Goal: Find specific page/section: Find specific page/section

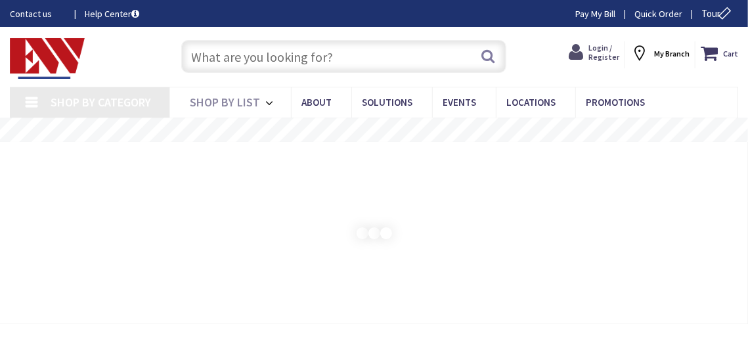
click at [607, 60] on span "Login / Register" at bounding box center [603, 52] width 31 height 19
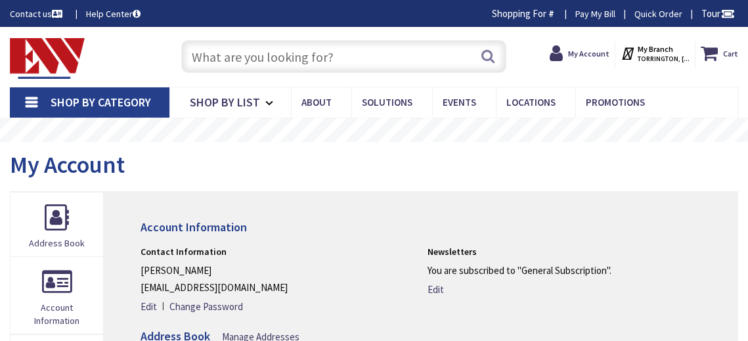
click at [307, 34] on div "Skip to Content Toggle Nav Search Cart My Cart Close" at bounding box center [374, 57] width 748 height 60
click at [301, 53] on input "text" at bounding box center [343, 56] width 325 height 33
paste input "25DTC-415WH"
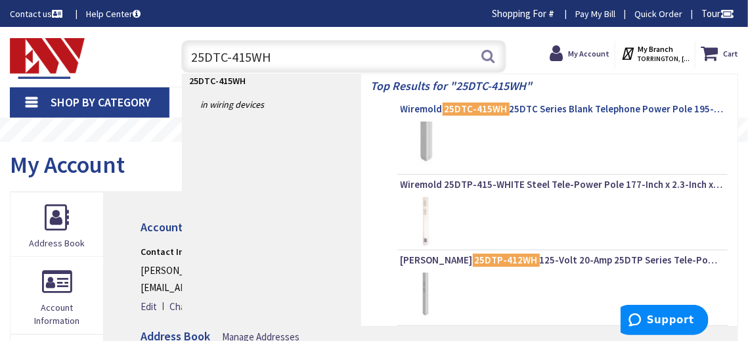
type input "25DTC-415WH"
click at [482, 105] on mark "25DTC-415WH" at bounding box center [475, 108] width 67 height 16
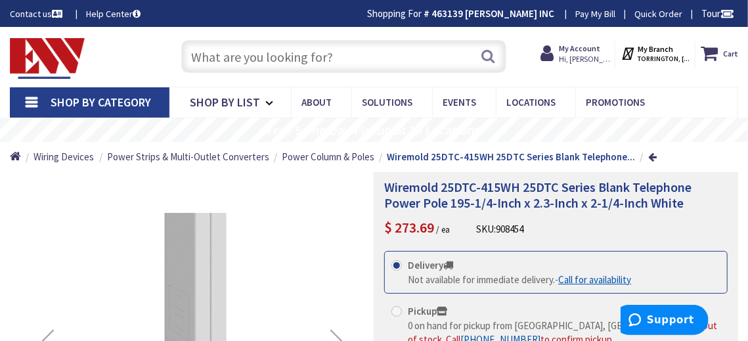
click at [347, 67] on input "text" at bounding box center [343, 56] width 325 height 33
paste input "25DTC-415WH"
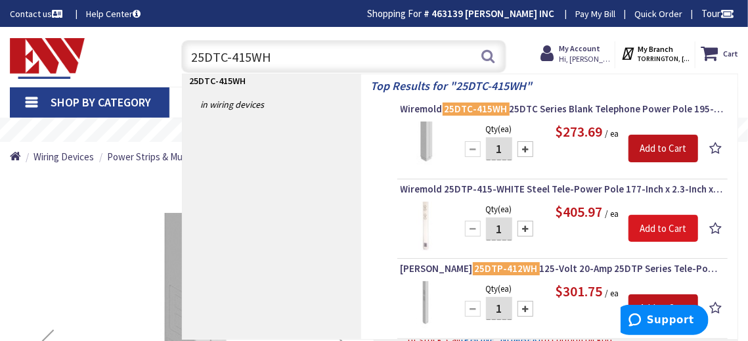
type input "25DTC-415WH"
click at [46, 249] on div "Previous" at bounding box center [46, 344] width 53 height 345
